Goal: Navigation & Orientation: Find specific page/section

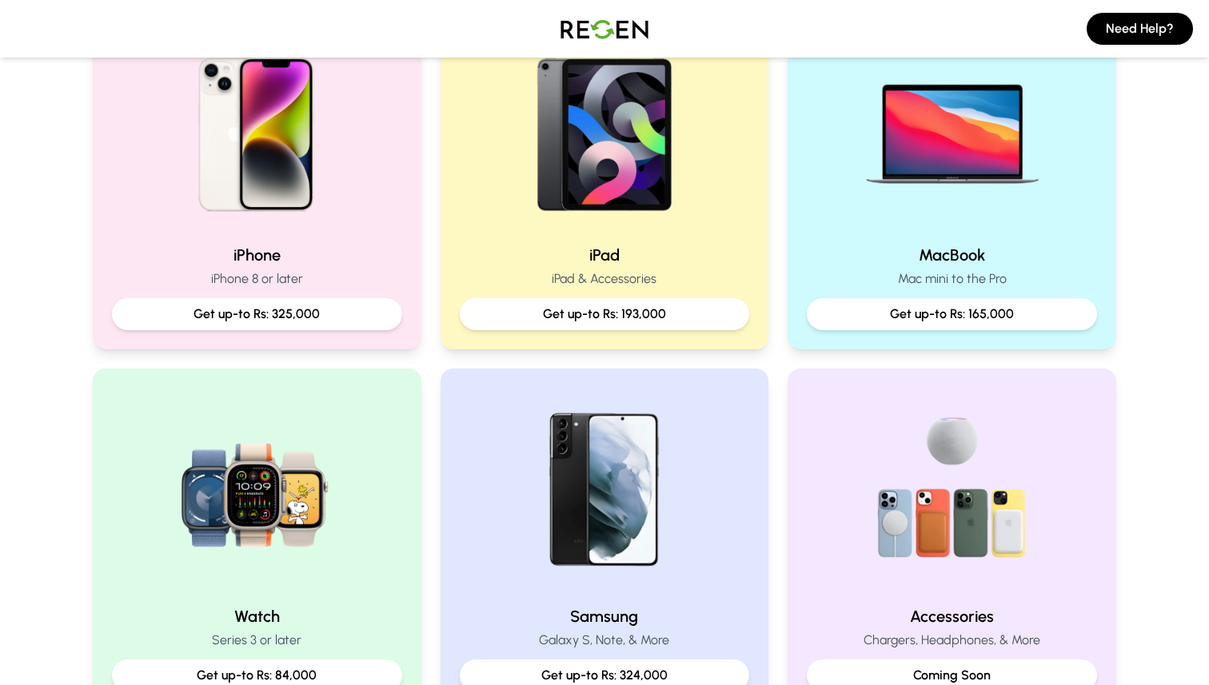
scroll to position [391, 0]
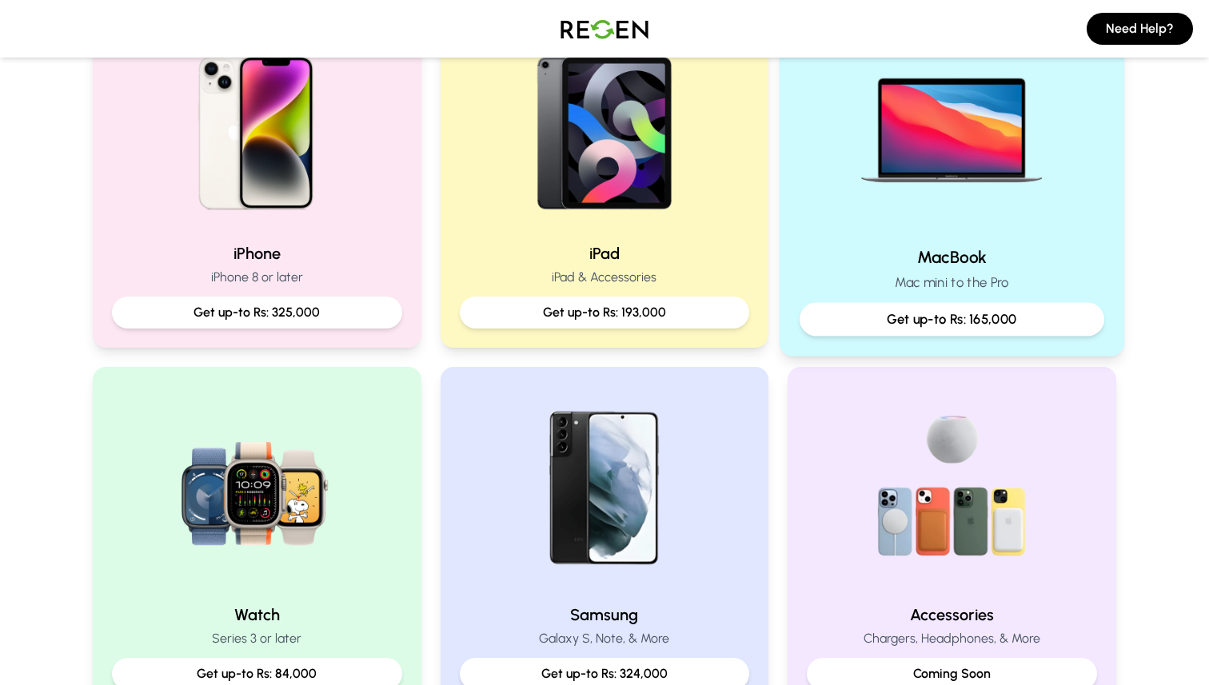
click at [869, 233] on div "MacBook Mac mini to the Pro Get up-to Rs: 165,000" at bounding box center [951, 176] width 345 height 359
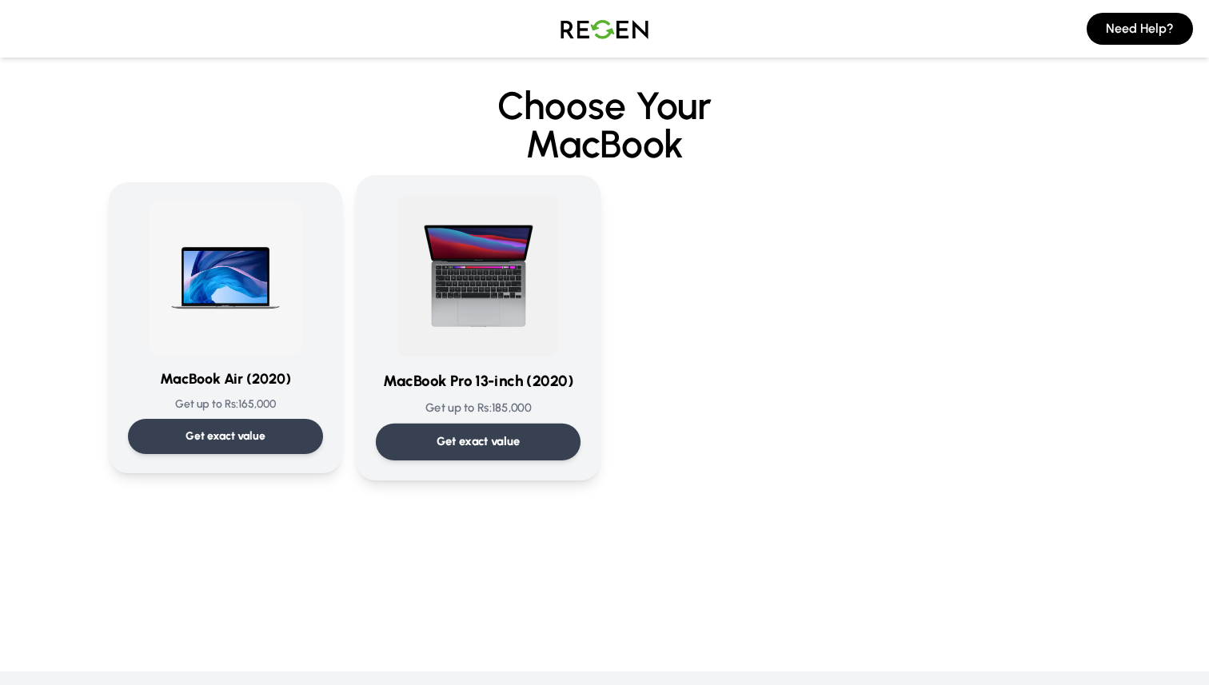
click at [532, 349] on img at bounding box center [477, 275] width 161 height 161
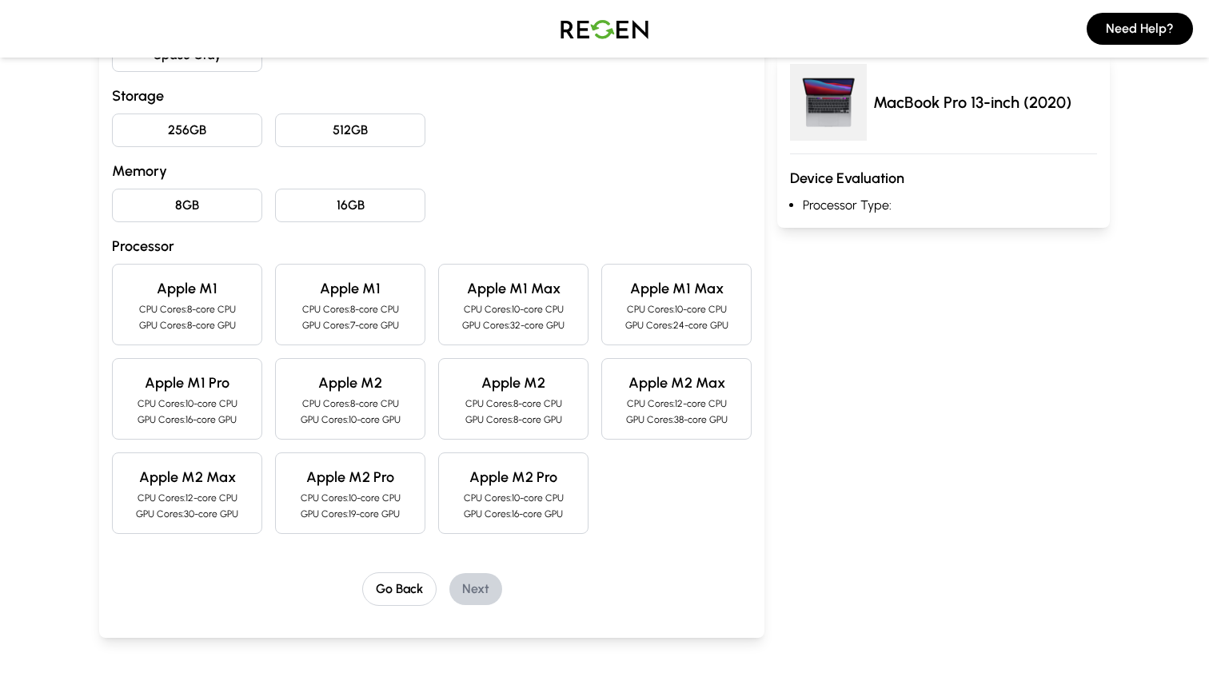
scroll to position [438, 0]
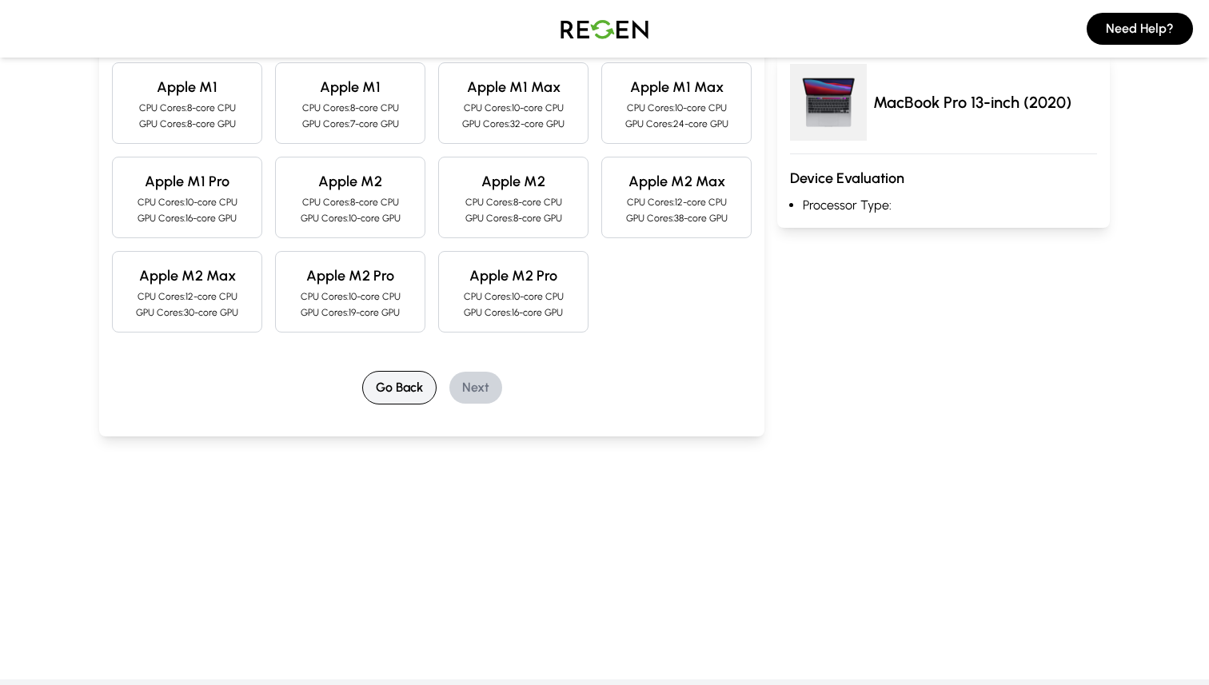
click at [404, 387] on button "Go Back" at bounding box center [399, 388] width 74 height 34
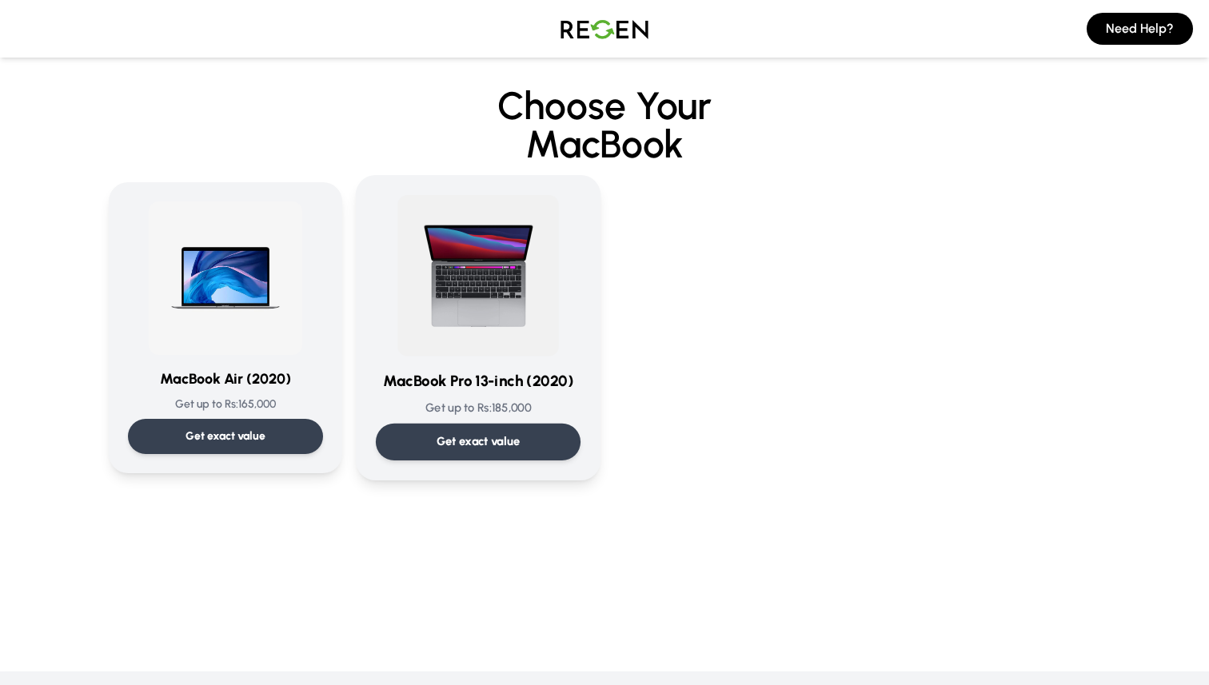
click at [508, 306] on img at bounding box center [477, 275] width 161 height 161
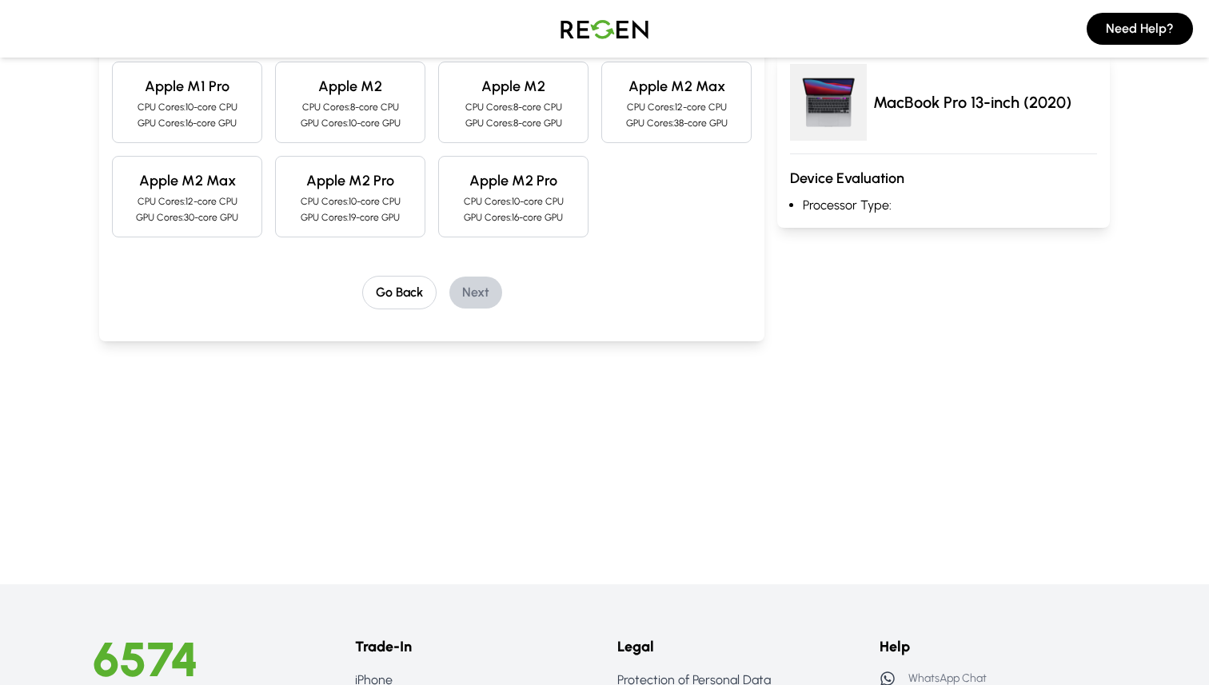
scroll to position [550, 0]
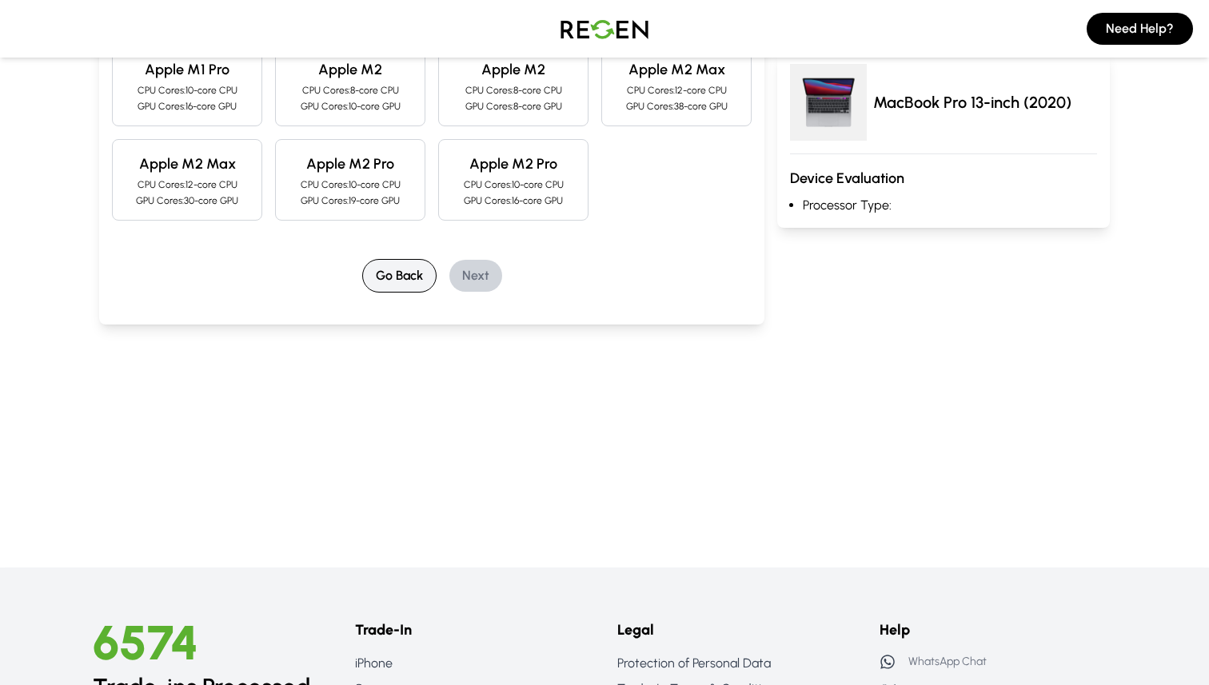
click at [398, 279] on button "Go Back" at bounding box center [399, 276] width 74 height 34
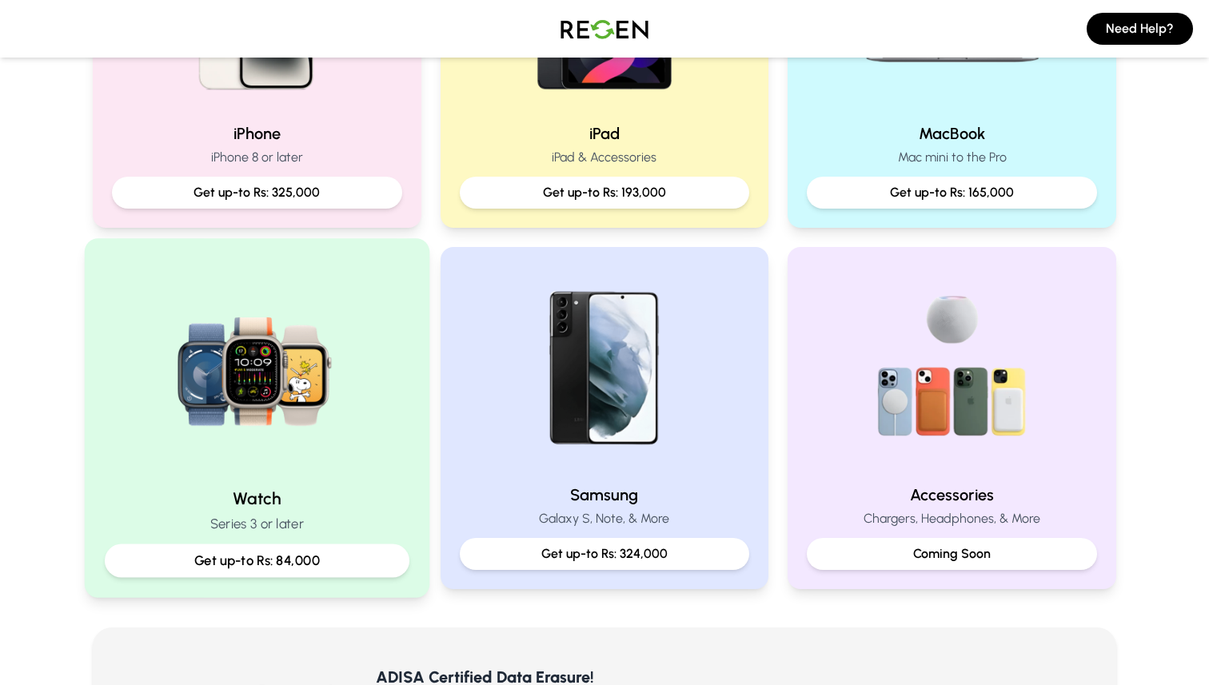
scroll to position [523, 0]
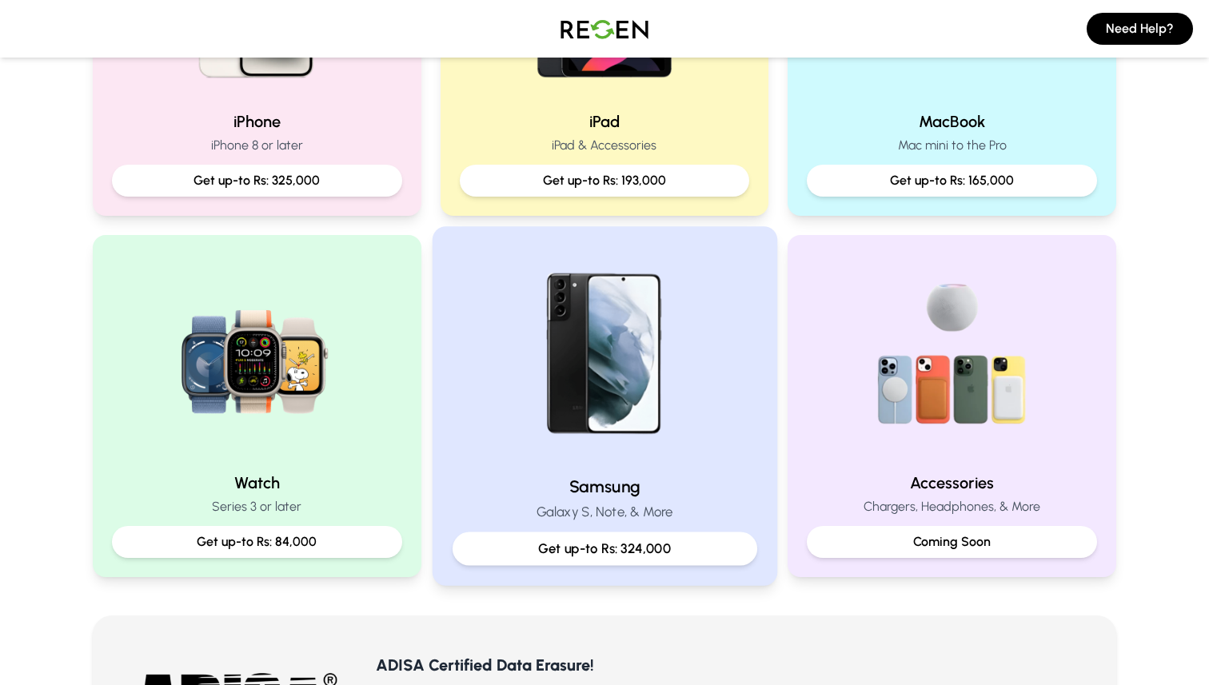
click at [628, 396] on img at bounding box center [604, 354] width 215 height 215
